Goal: Information Seeking & Learning: Learn about a topic

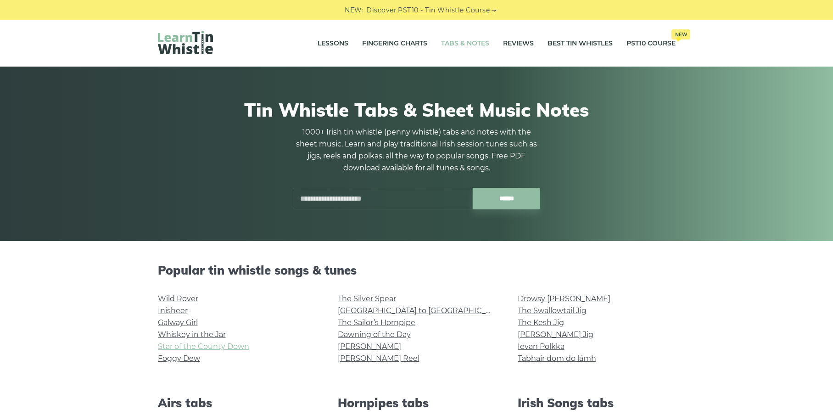
click at [227, 345] on link "Star of the County Down" at bounding box center [203, 346] width 91 height 9
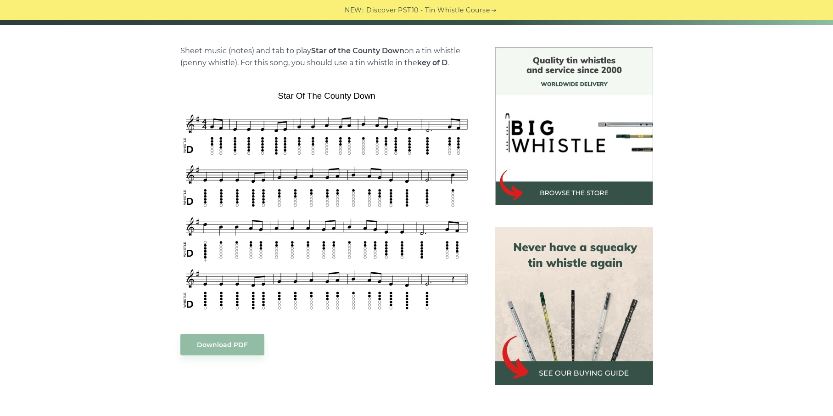
scroll to position [213, 0]
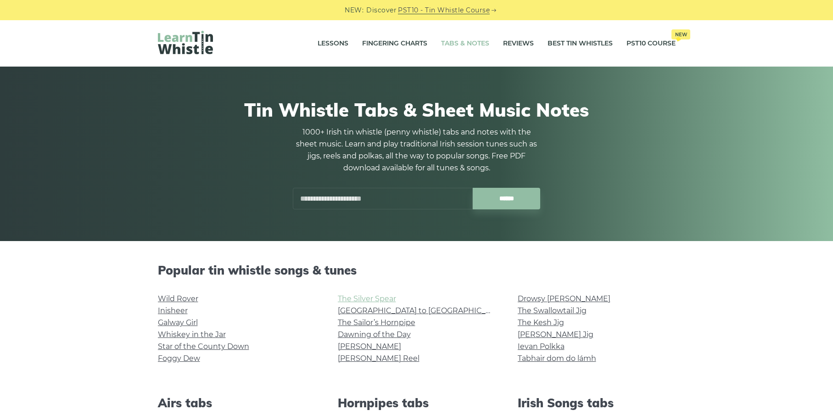
click at [354, 296] on link "The Silver Spear" at bounding box center [367, 298] width 58 height 9
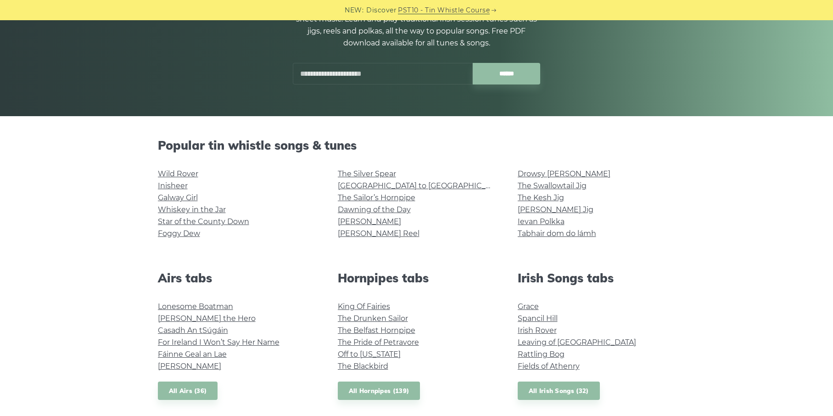
scroll to position [154, 0]
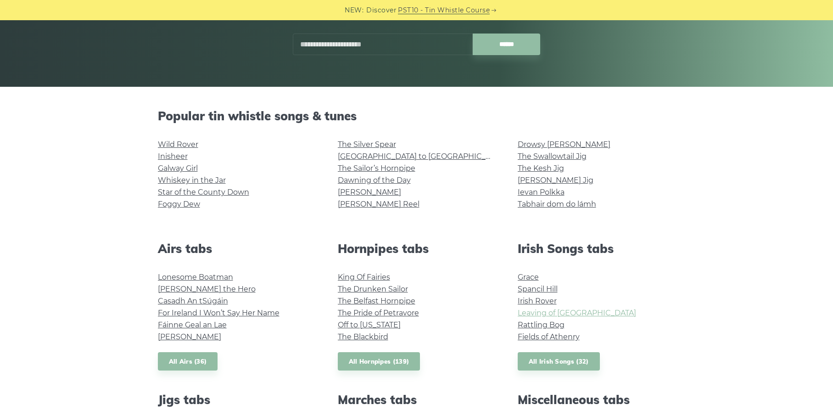
click at [531, 310] on link "Leaving of [GEOGRAPHIC_DATA]" at bounding box center [577, 312] width 118 height 9
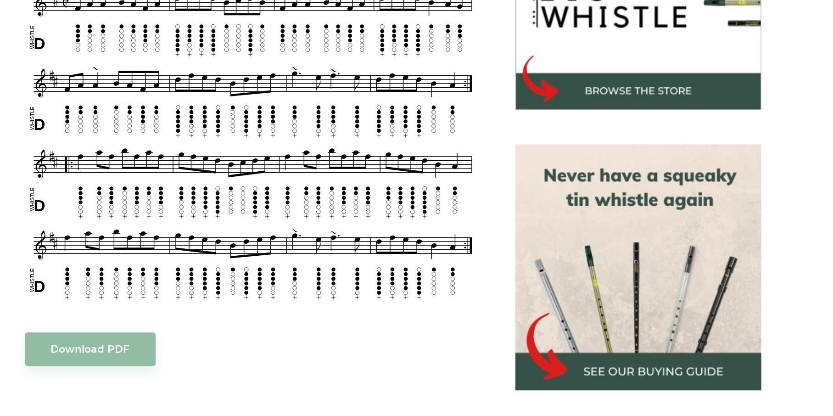
scroll to position [203, 0]
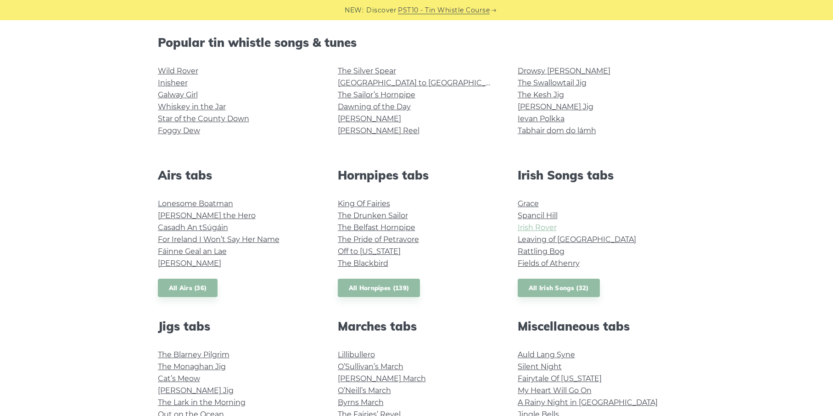
click at [545, 225] on link "Irish Rover" at bounding box center [537, 227] width 39 height 9
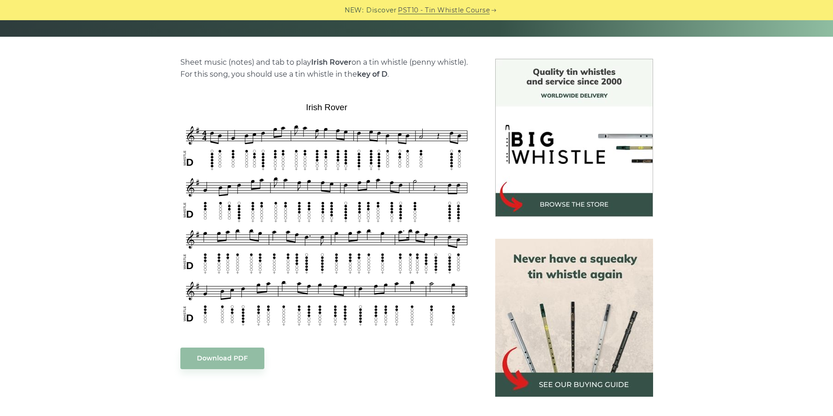
scroll to position [209, 0]
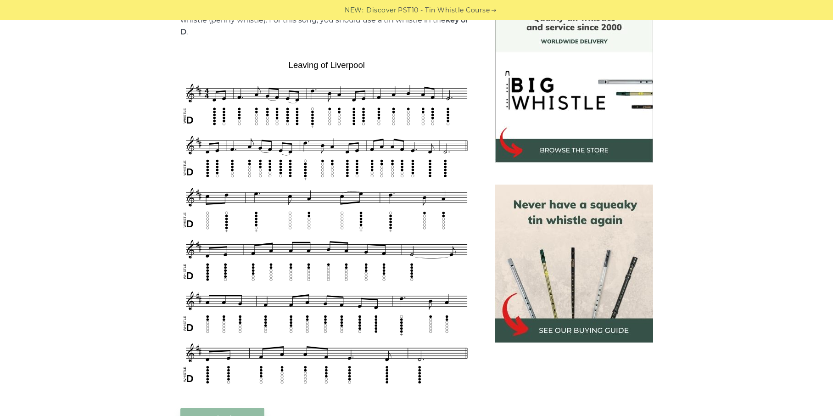
scroll to position [260, 0]
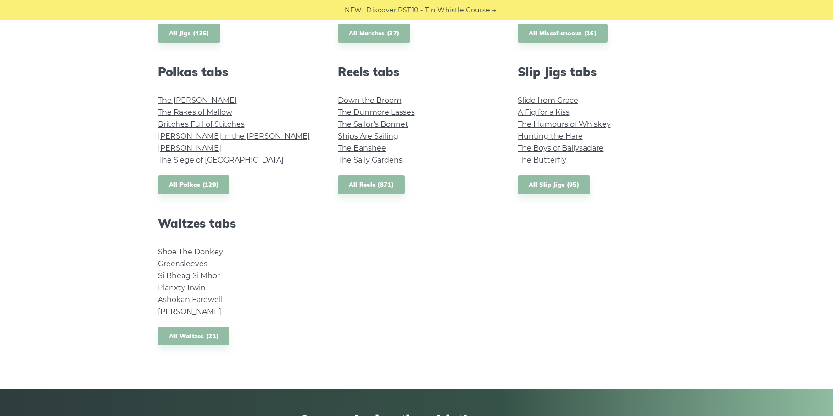
scroll to position [639, 0]
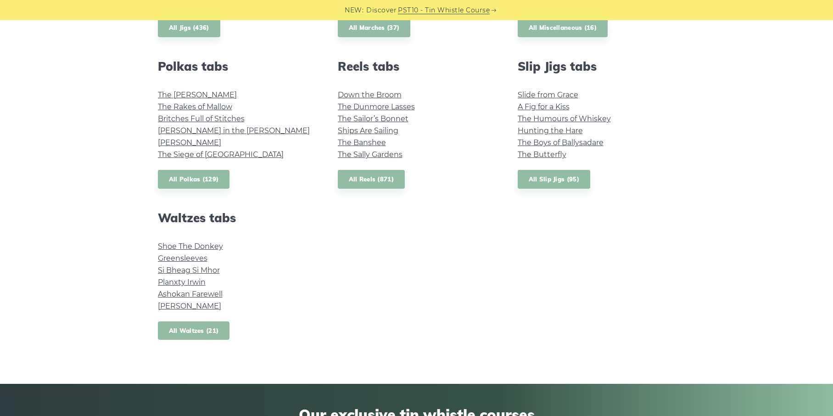
click at [183, 327] on link "All Waltzes (21)" at bounding box center [194, 330] width 72 height 19
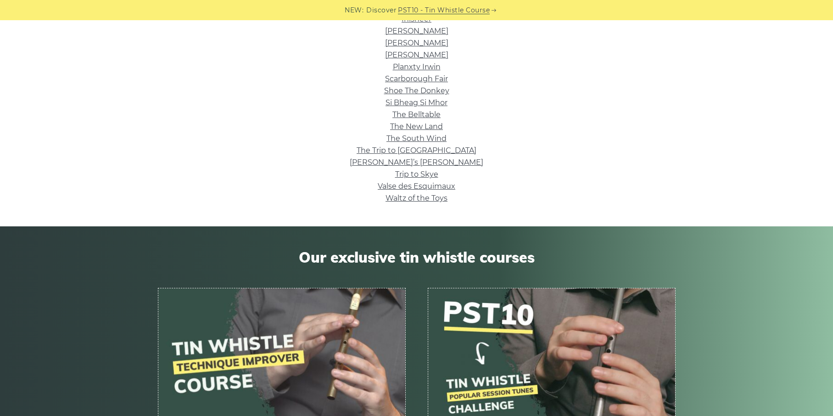
scroll to position [312, 0]
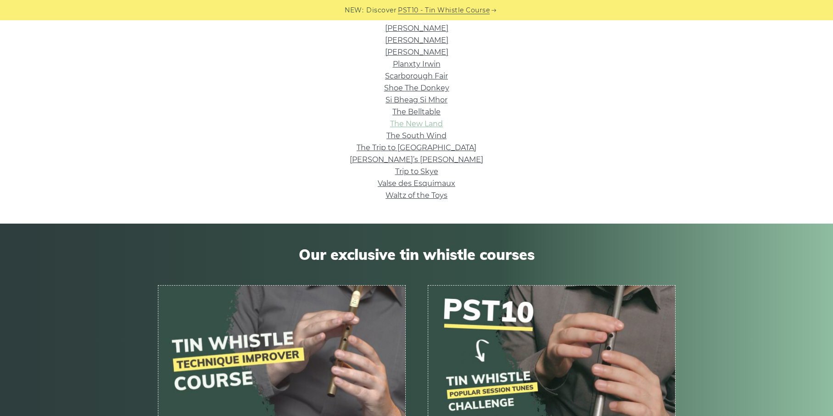
click at [417, 124] on link "The New Land" at bounding box center [416, 123] width 53 height 9
click at [429, 101] on link "Si­ Bheag Si­ Mhor" at bounding box center [417, 99] width 62 height 9
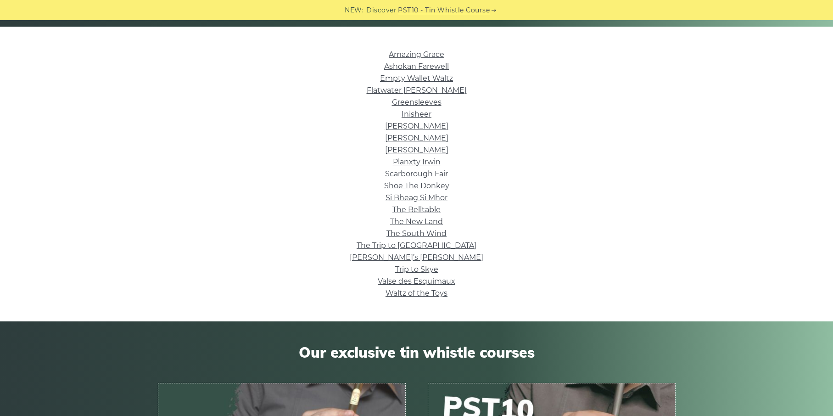
scroll to position [209, 0]
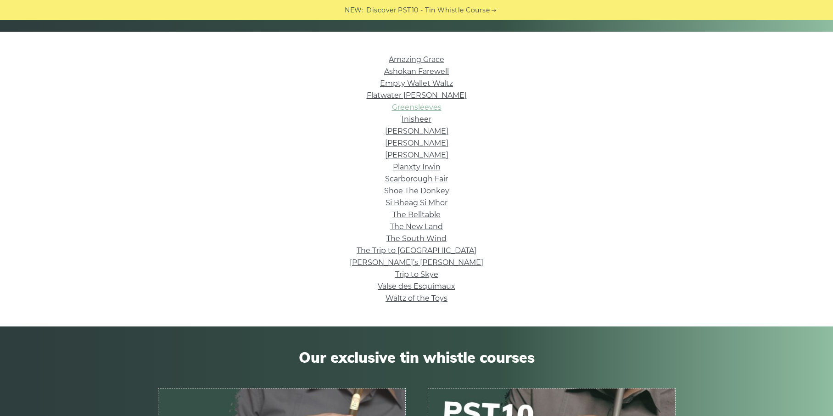
click at [412, 106] on link "Greensleeves" at bounding box center [417, 107] width 50 height 9
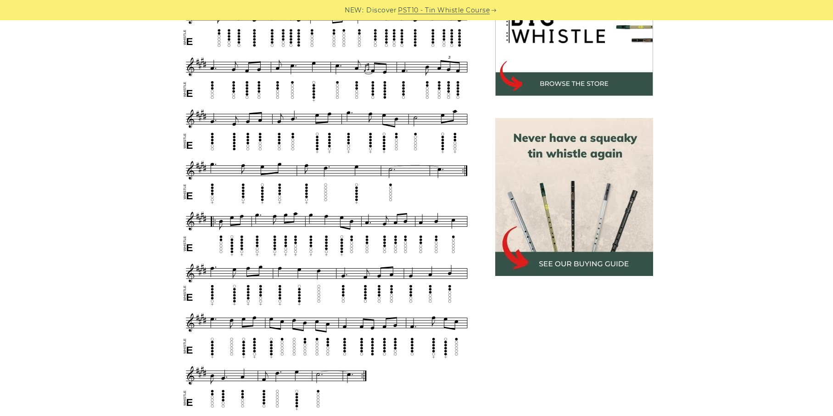
scroll to position [313, 0]
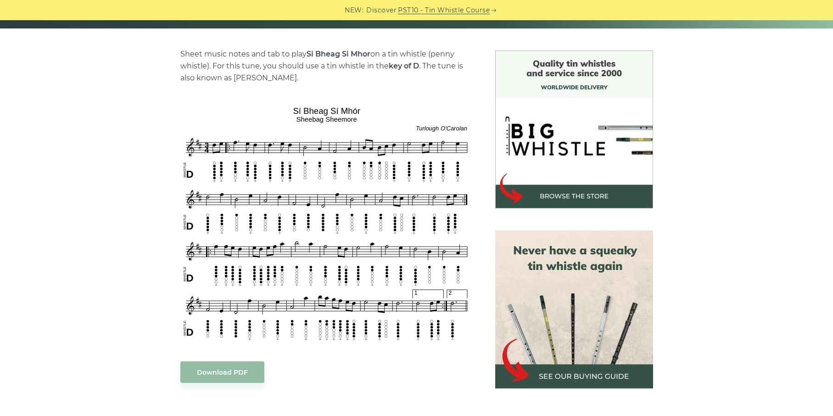
scroll to position [214, 0]
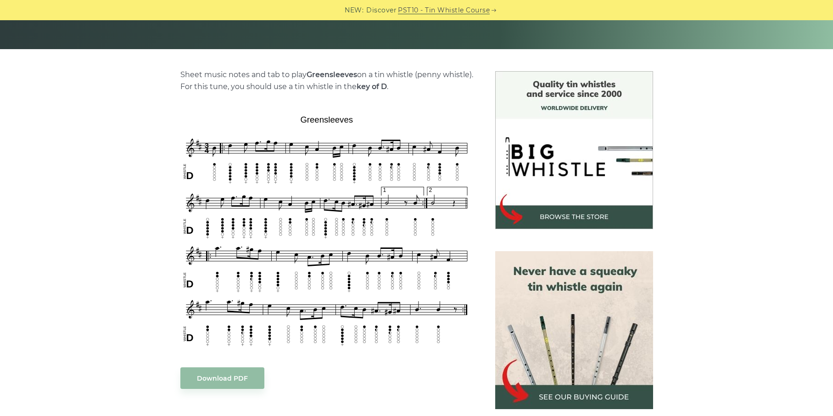
scroll to position [197, 0]
